Goal: Information Seeking & Learning: Learn about a topic

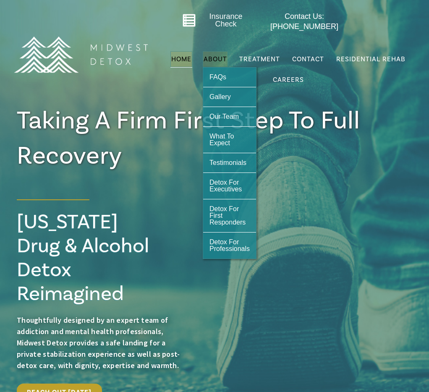
click at [216, 59] on span "About" at bounding box center [214, 59] width 23 height 7
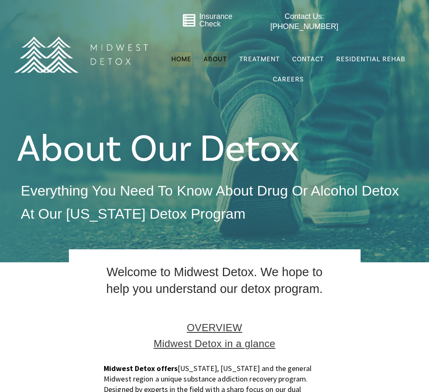
click at [187, 56] on span "Home" at bounding box center [181, 59] width 20 height 8
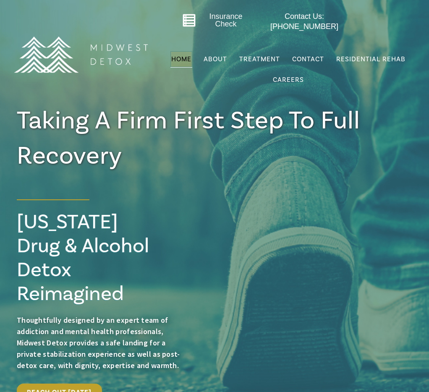
click at [65, 62] on img at bounding box center [80, 54] width 144 height 72
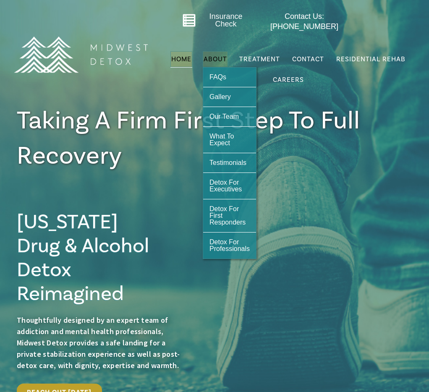
click at [212, 62] on span "About" at bounding box center [214, 59] width 23 height 7
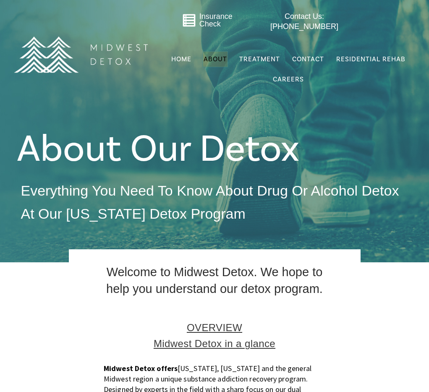
click at [136, 114] on div "Insurance Check Contact Us: [PHONE_NUMBER] Menu Home About FAQs Gallery Our Tea…" at bounding box center [214, 59] width 429 height 118
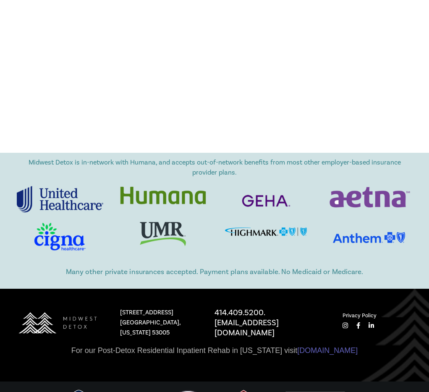
scroll to position [5746, 0]
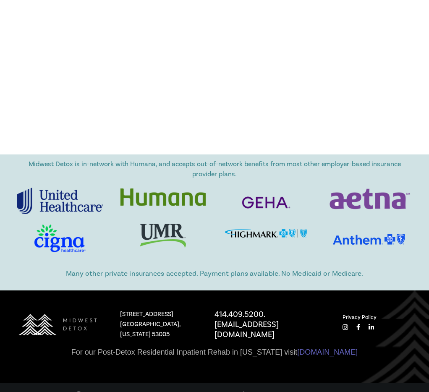
drag, startPoint x: 148, startPoint y: 190, endPoint x: 241, endPoint y: 244, distance: 107.9
click at [229, 232] on div "Midwest Detox is in-network with Humana, and accepts out-of-network benefits fr…" at bounding box center [214, 364] width 429 height 420
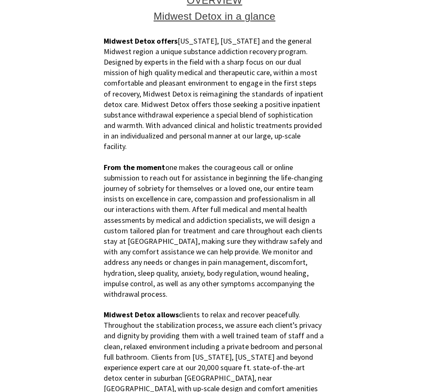
scroll to position [229, 0]
